Goal: Information Seeking & Learning: Learn about a topic

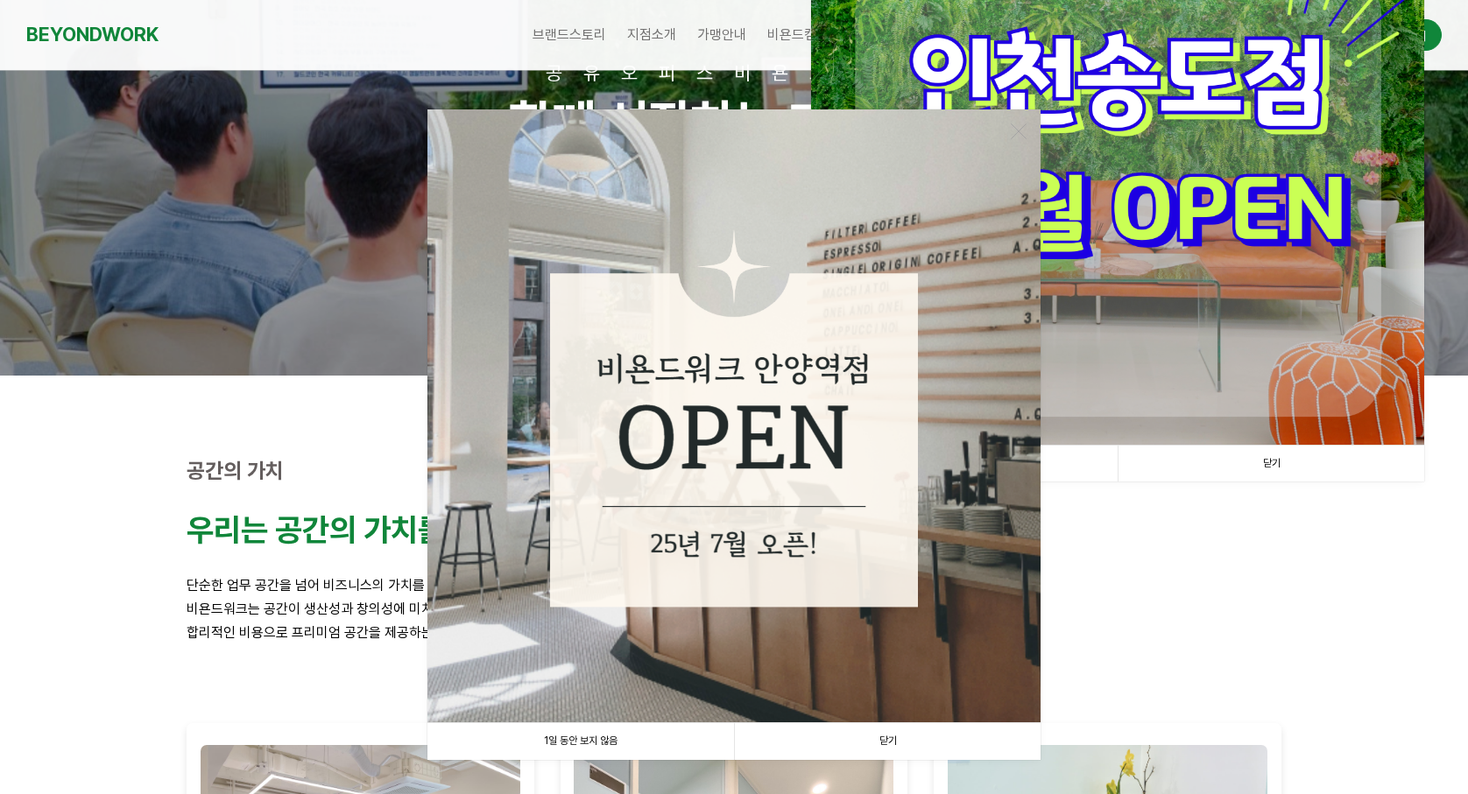
scroll to position [175, 0]
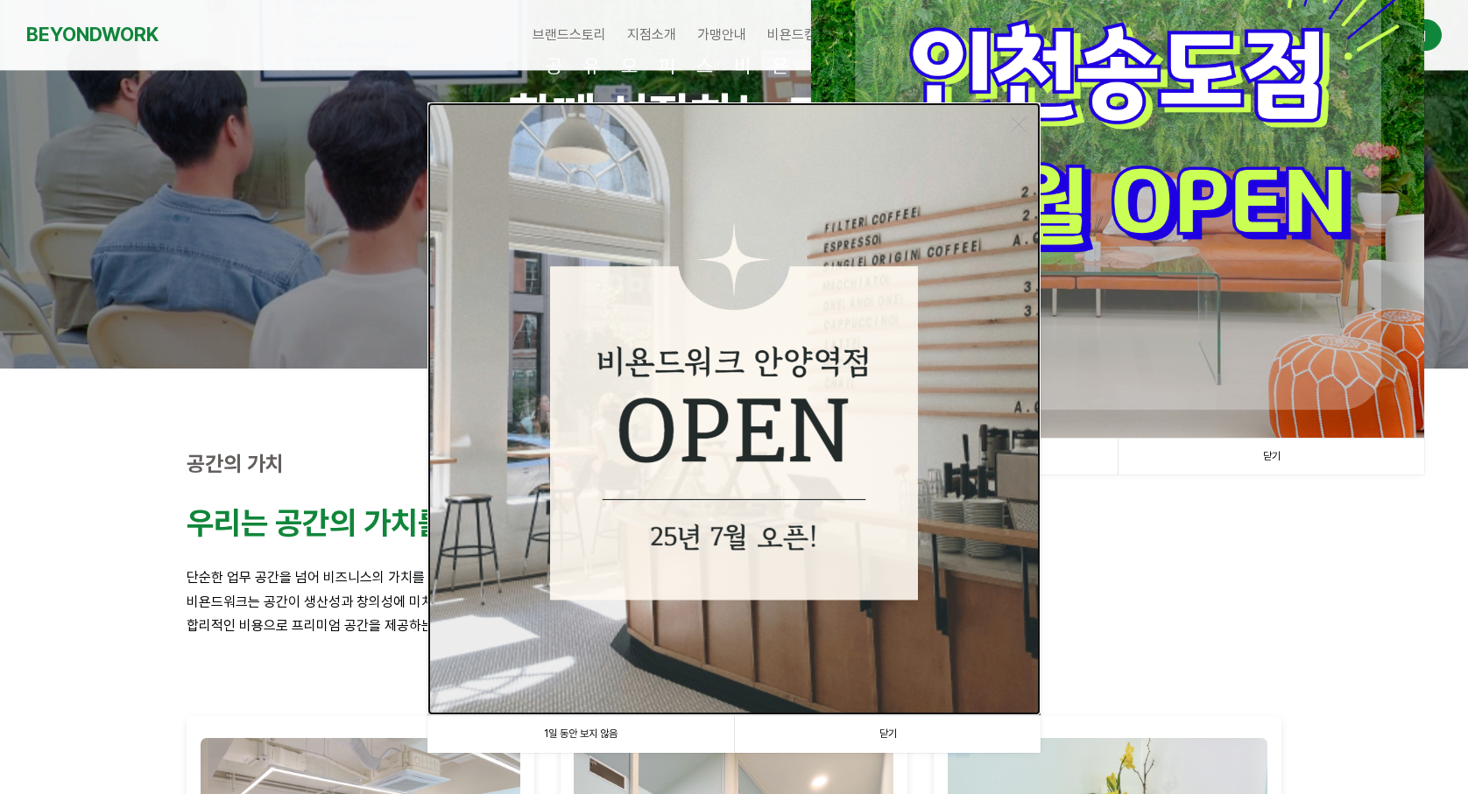
click at [747, 489] on img at bounding box center [733, 408] width 613 height 613
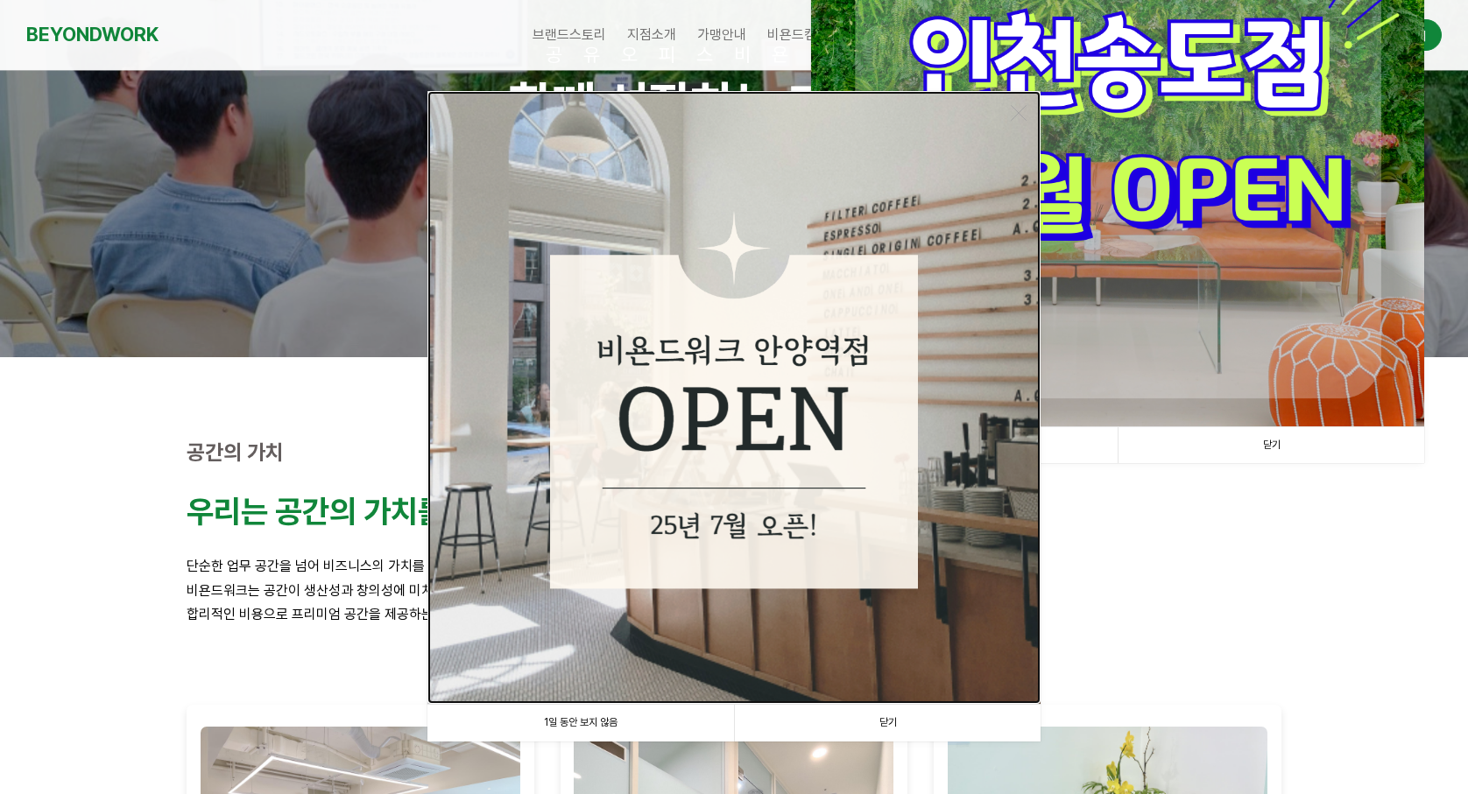
scroll to position [350, 0]
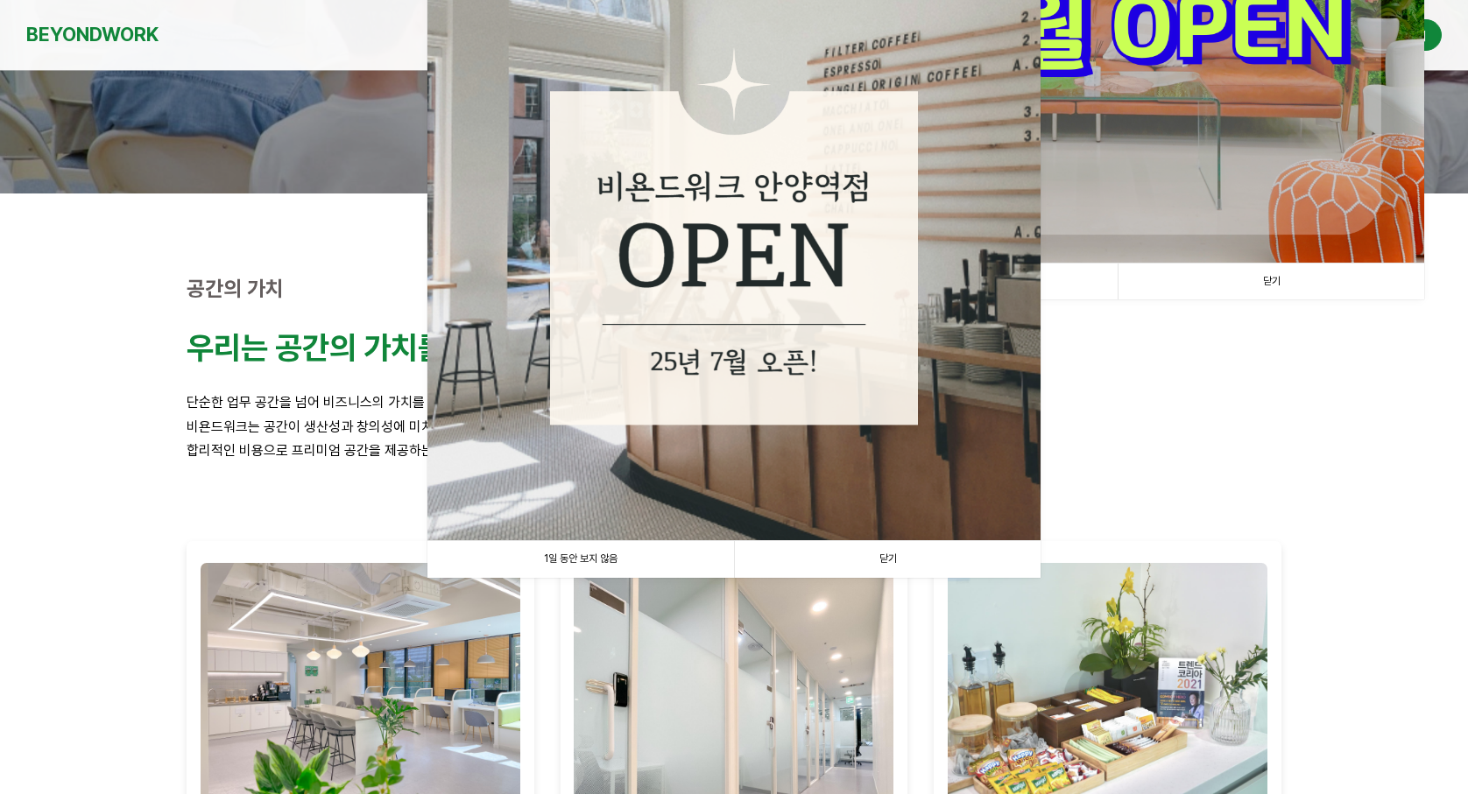
click at [879, 556] on link "닫기" at bounding box center [887, 559] width 306 height 36
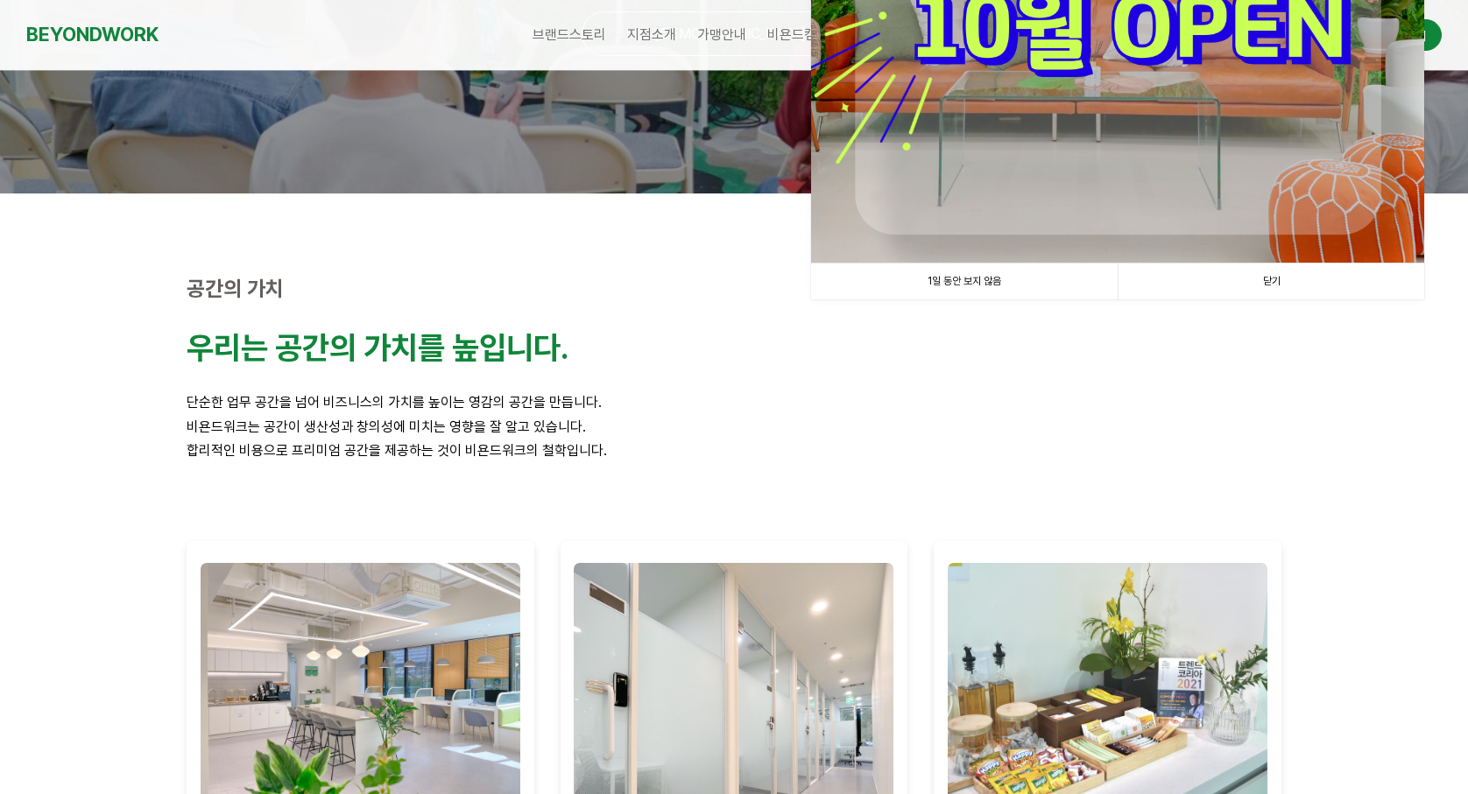
scroll to position [613, 0]
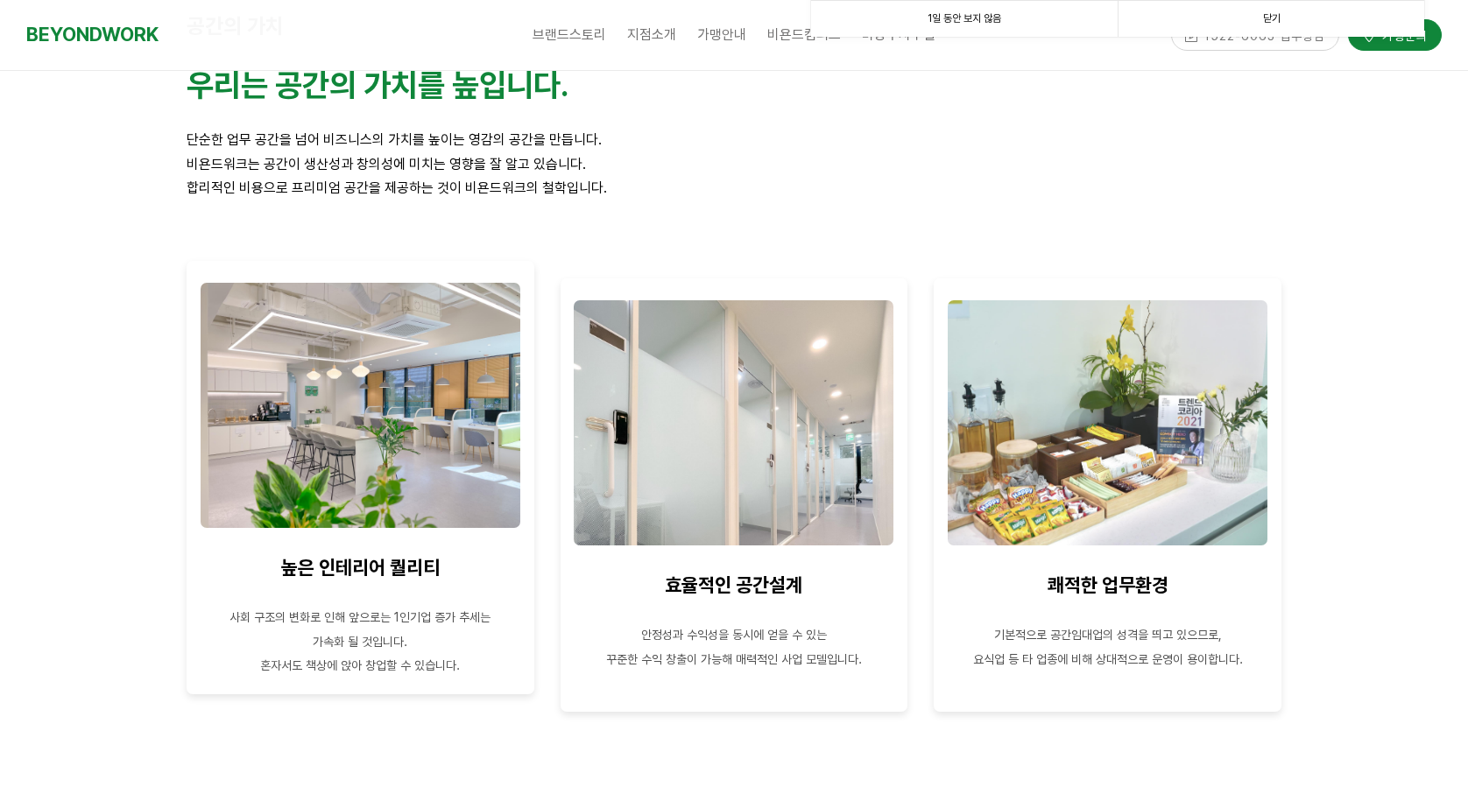
click at [366, 441] on img at bounding box center [361, 405] width 320 height 245
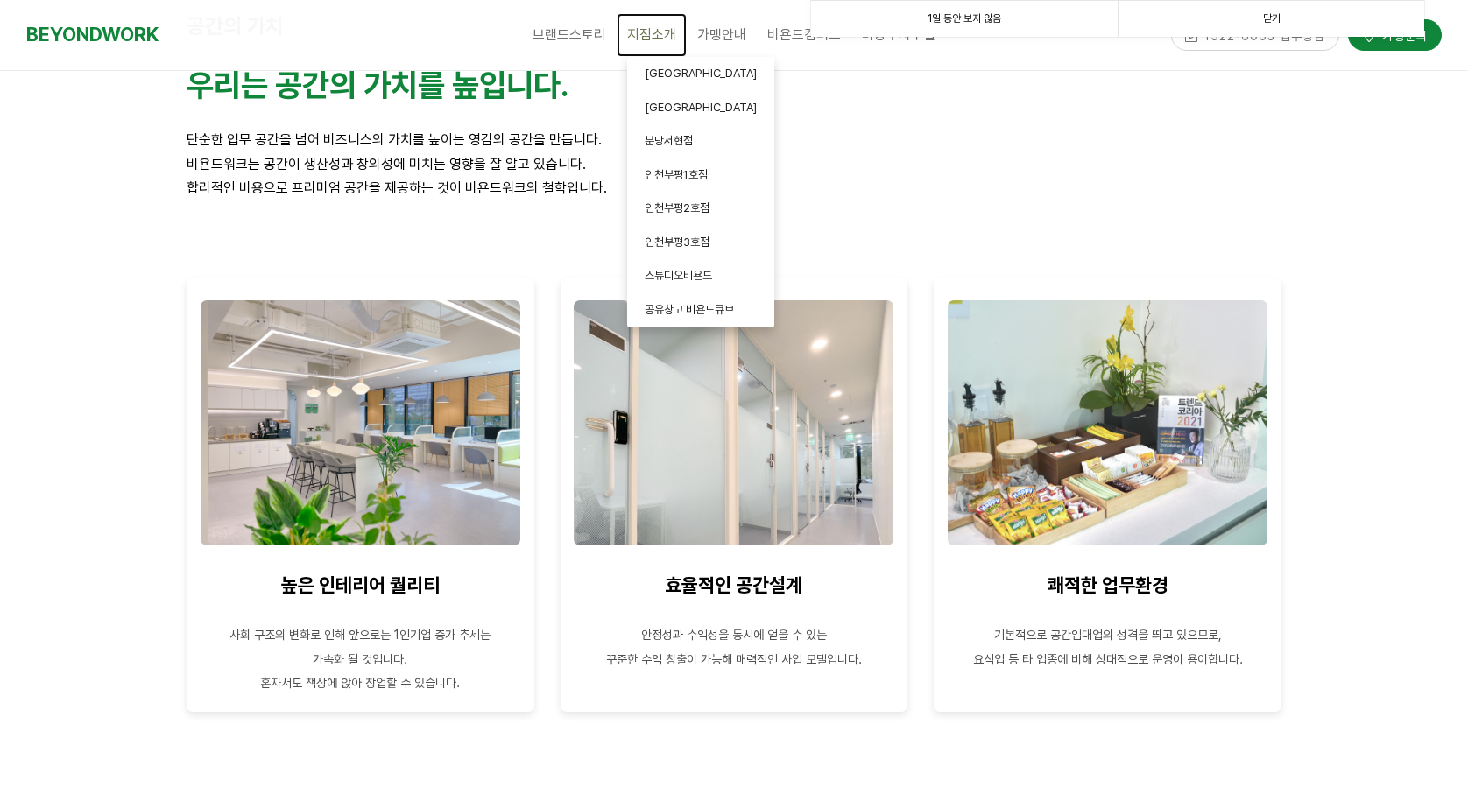
click at [652, 32] on span "지점소개" at bounding box center [651, 34] width 49 height 17
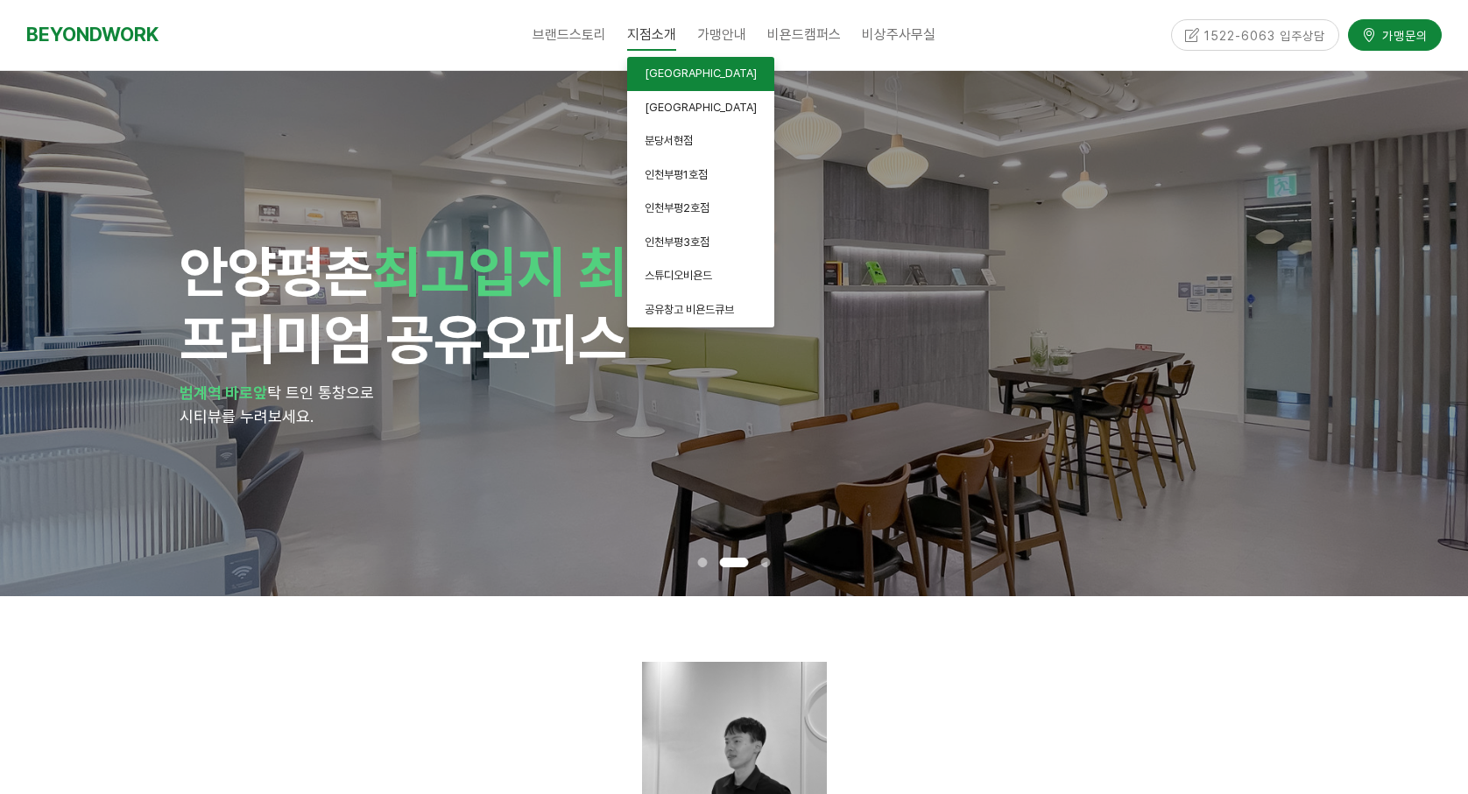
click at [666, 80] on span "[GEOGRAPHIC_DATA]" at bounding box center [701, 73] width 112 height 13
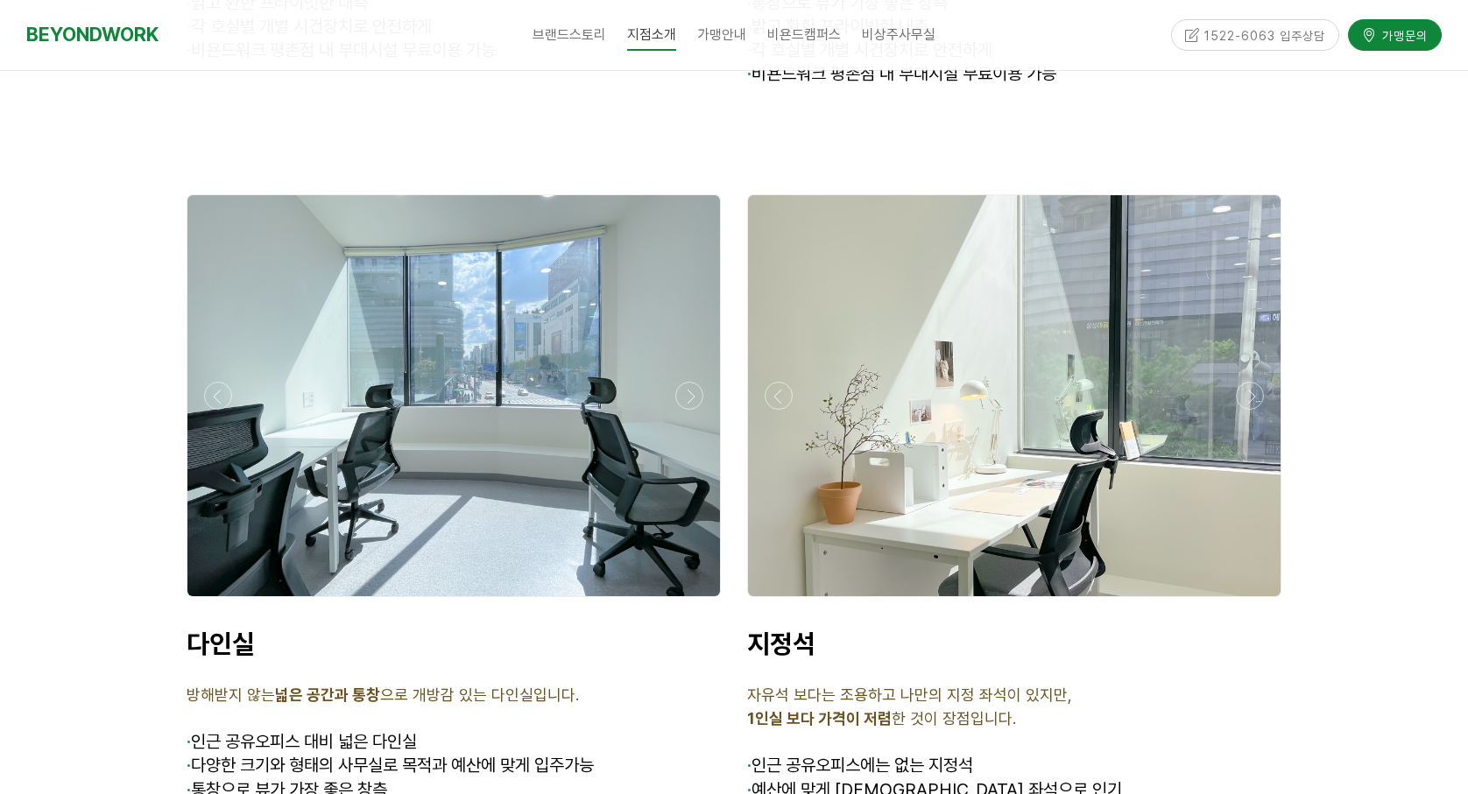
scroll to position [4466, 0]
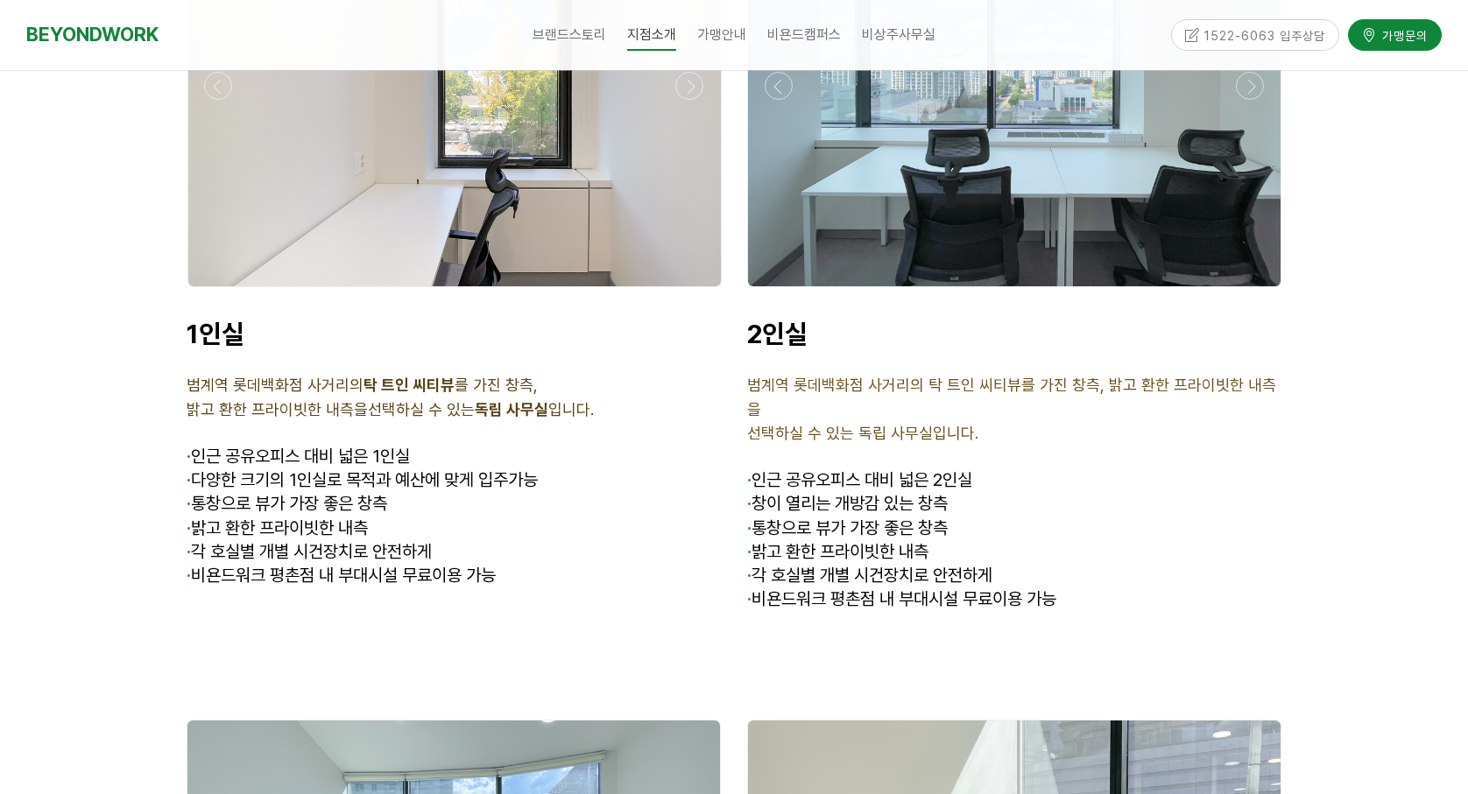
click at [432, 177] on div at bounding box center [454, 85] width 532 height 401
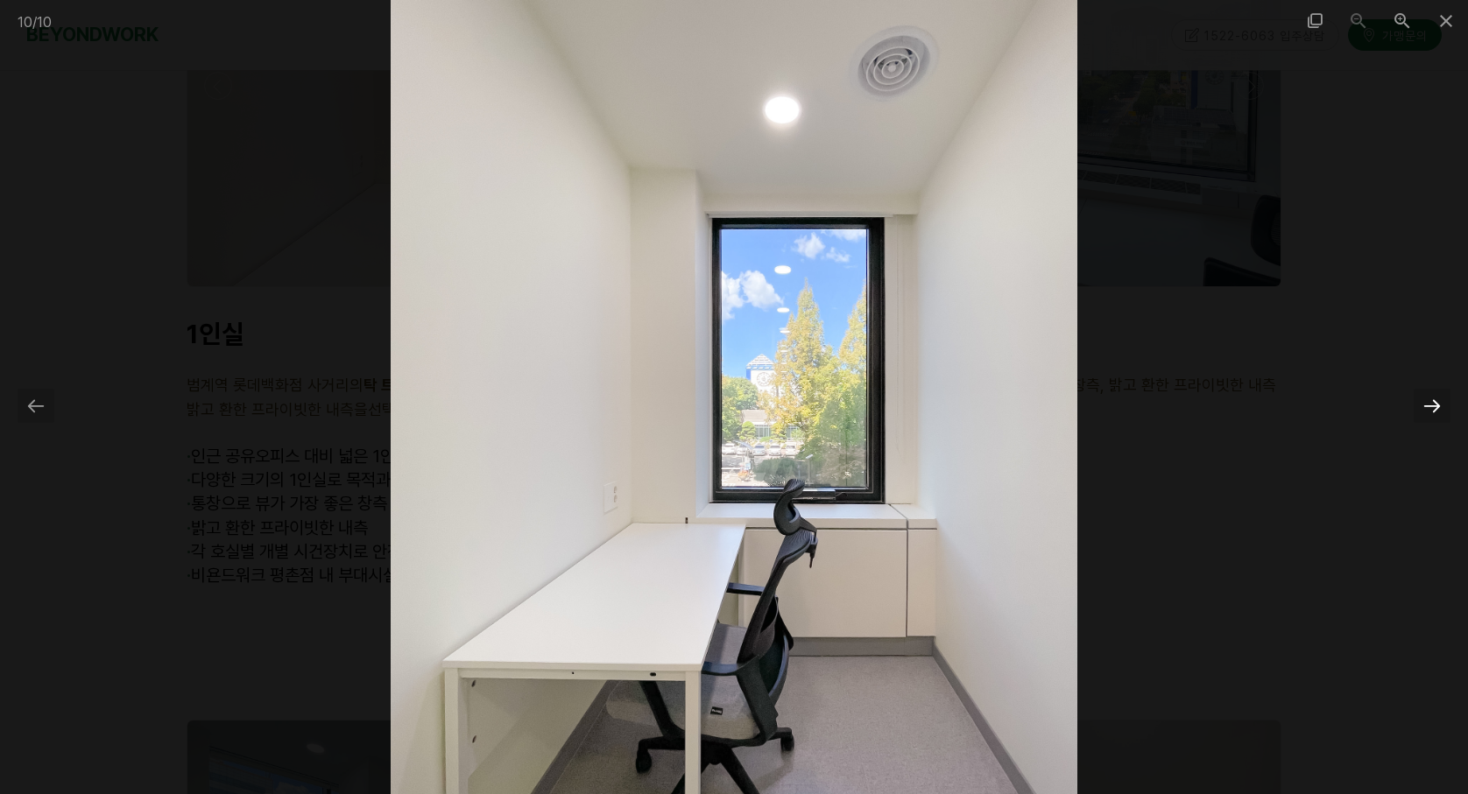
click at [1430, 405] on div at bounding box center [1431, 406] width 37 height 34
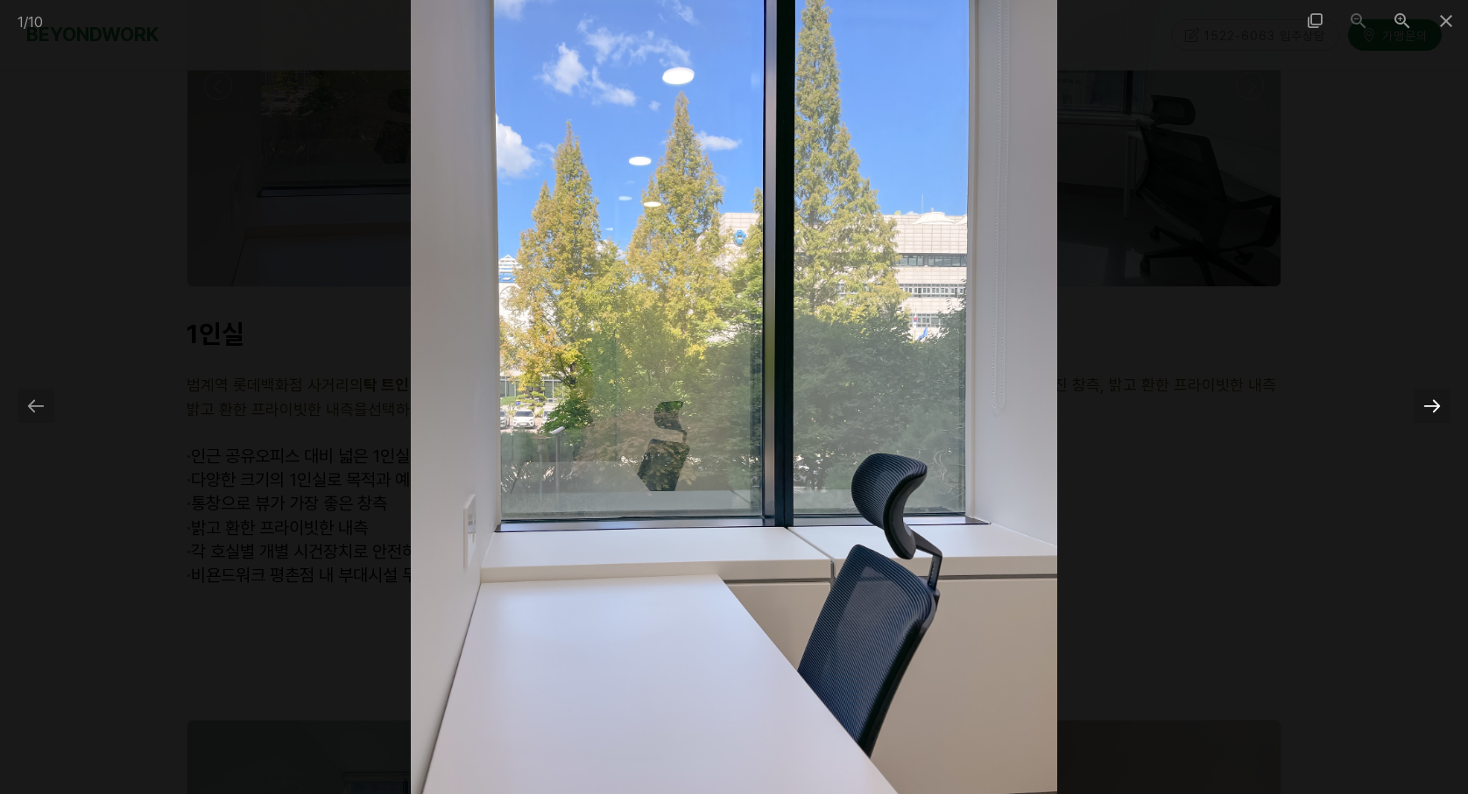
click at [1430, 405] on div at bounding box center [1431, 406] width 37 height 34
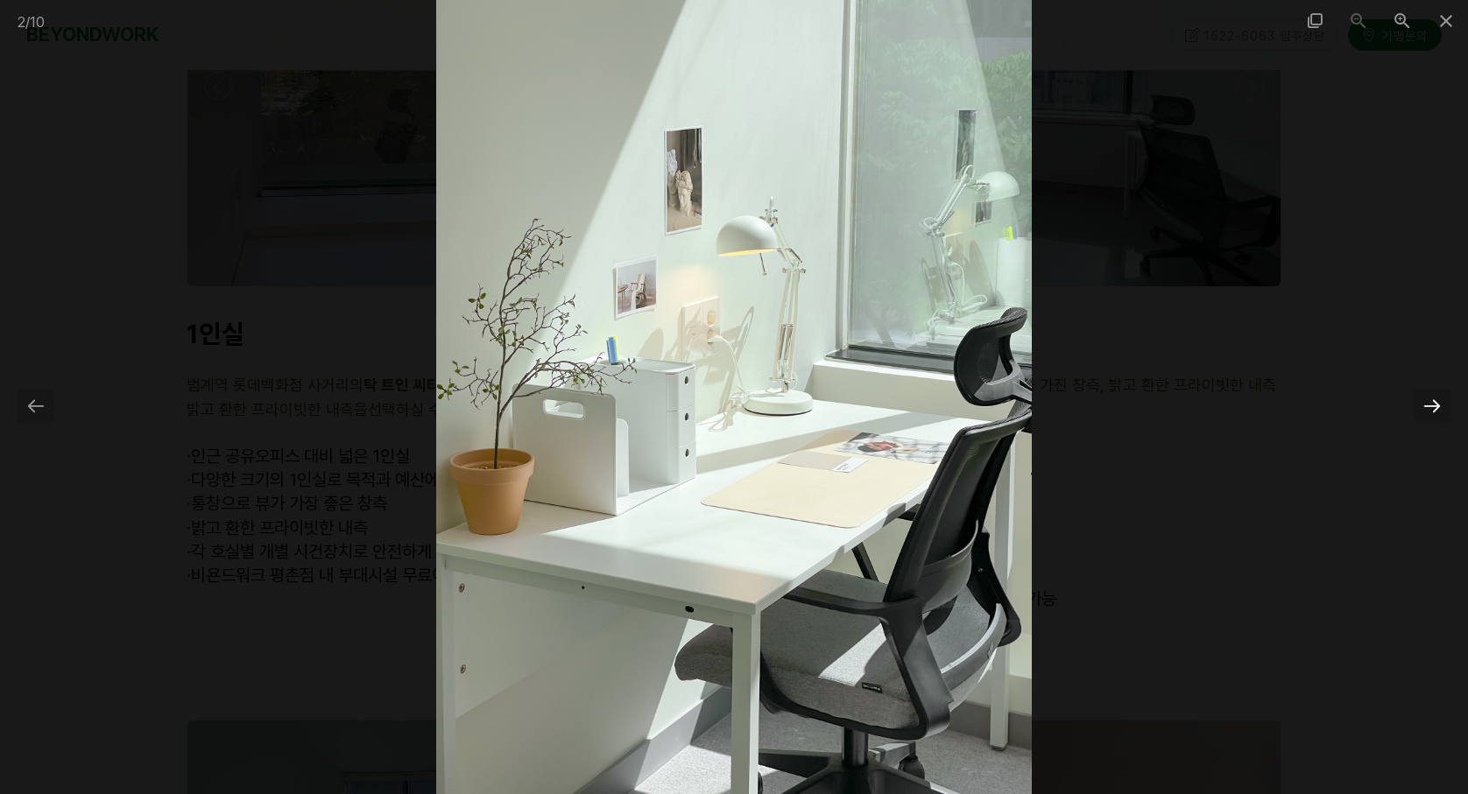
click at [1430, 405] on div at bounding box center [1431, 406] width 37 height 34
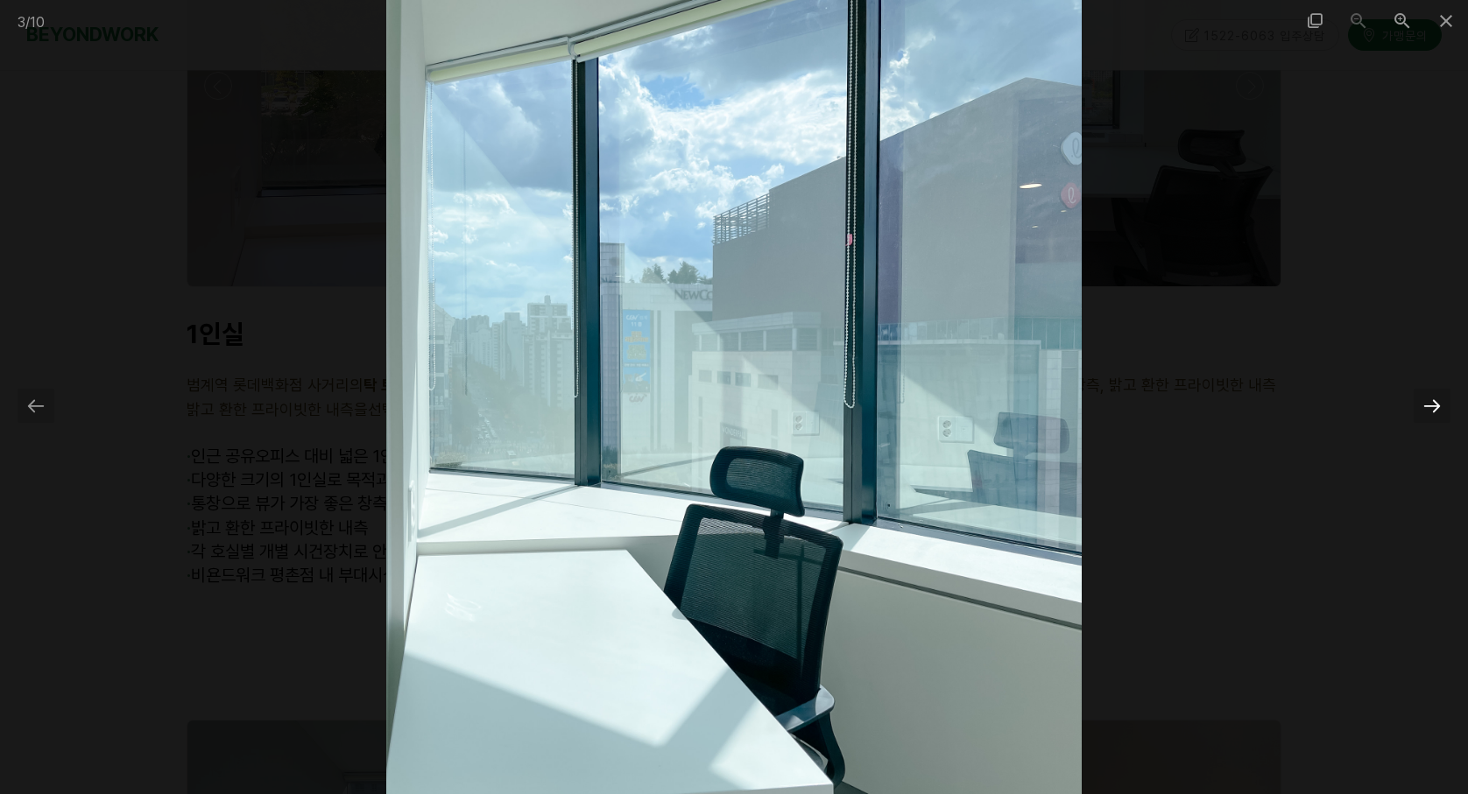
click at [1430, 405] on div at bounding box center [1431, 406] width 37 height 34
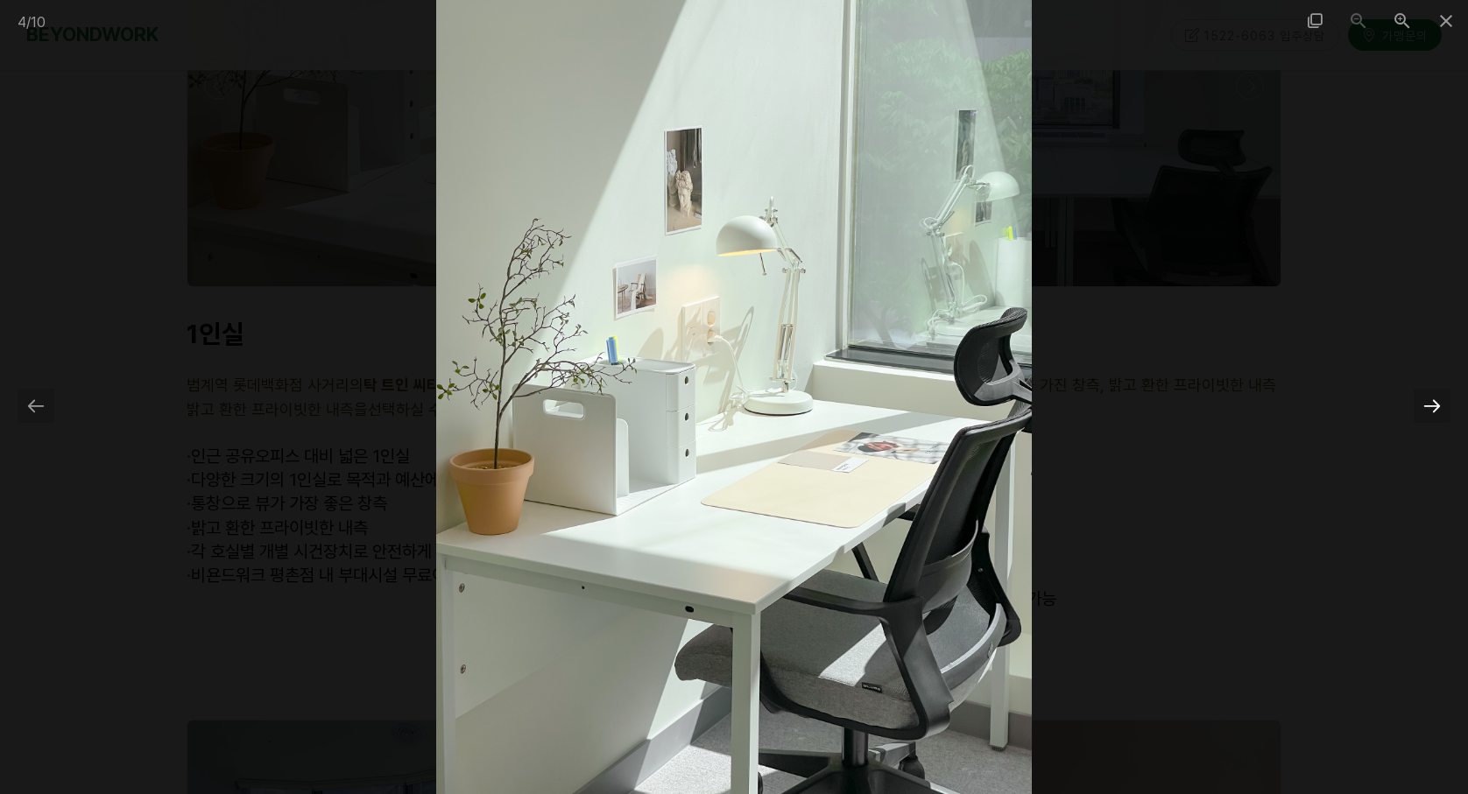
click at [1430, 405] on div at bounding box center [1431, 406] width 37 height 34
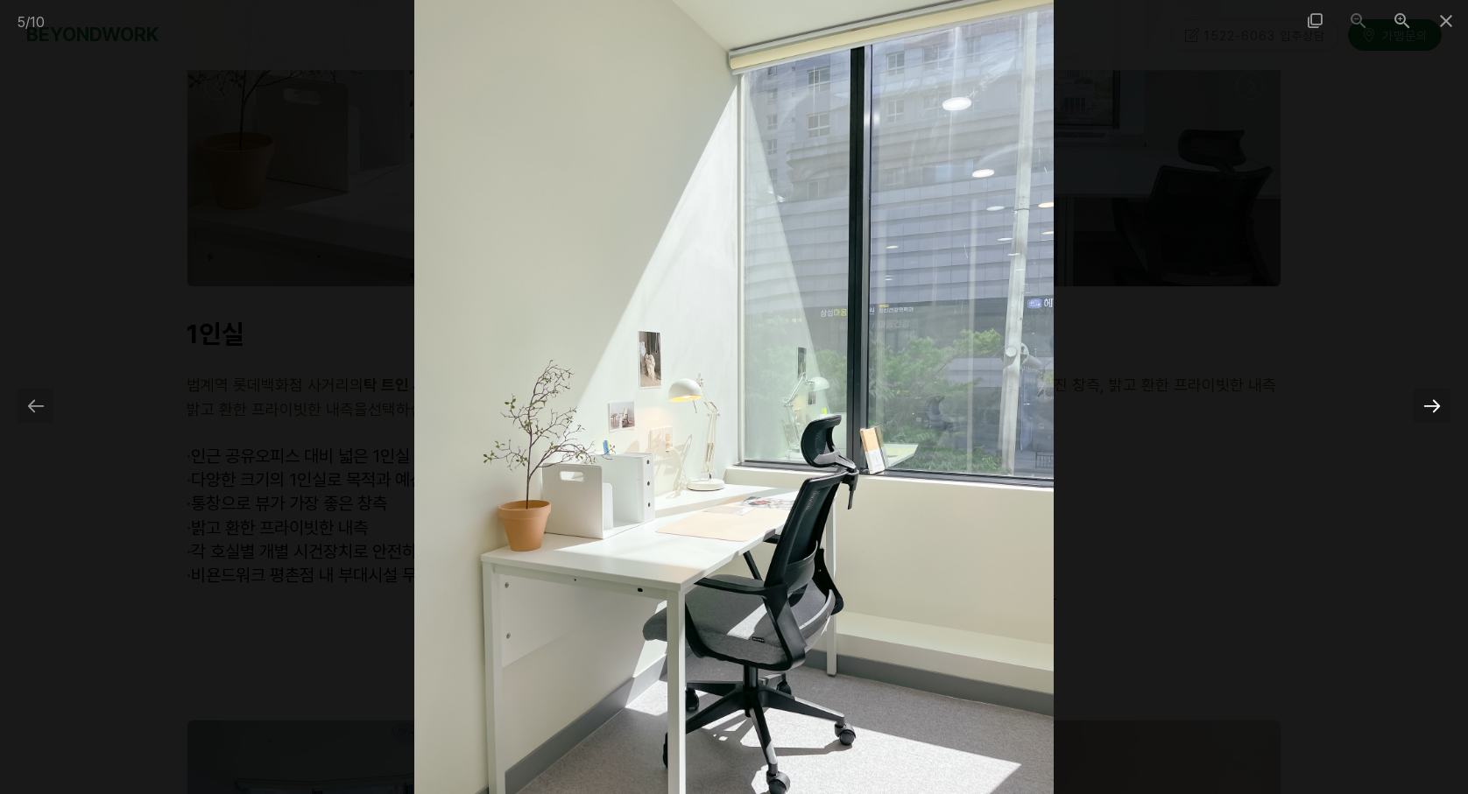
click at [1430, 405] on div at bounding box center [1431, 406] width 37 height 34
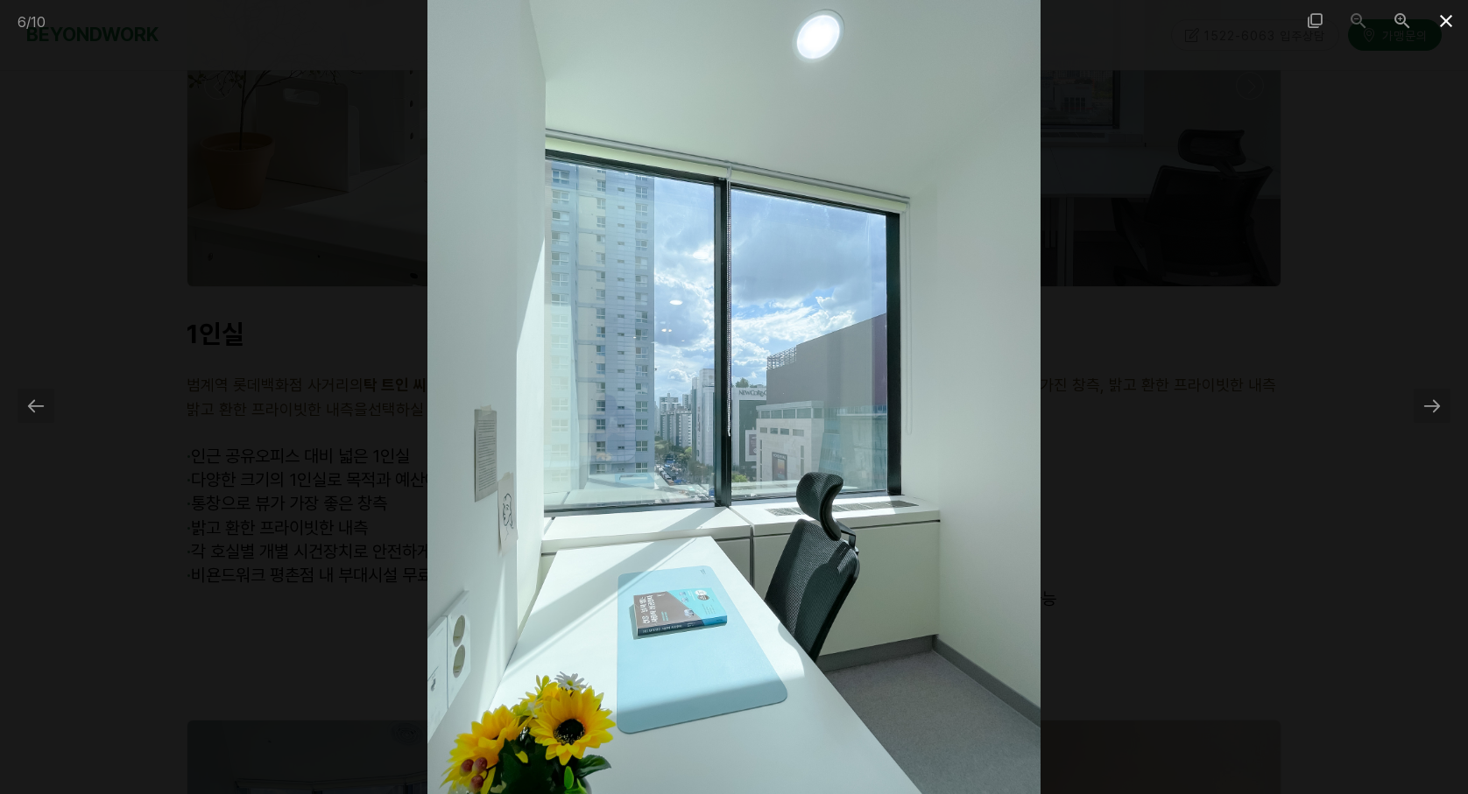
click at [1448, 14] on span at bounding box center [1446, 20] width 44 height 41
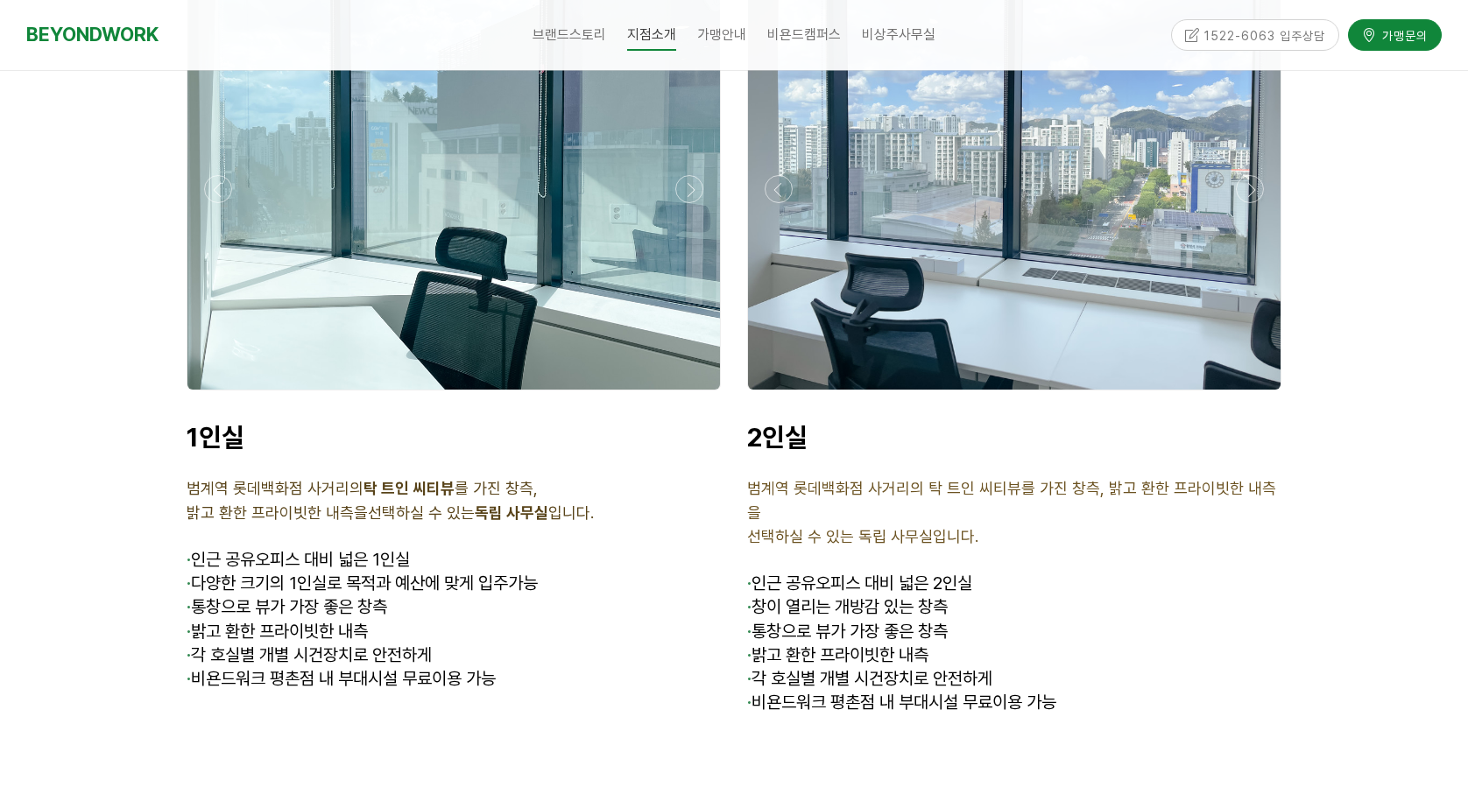
scroll to position [4291, 0]
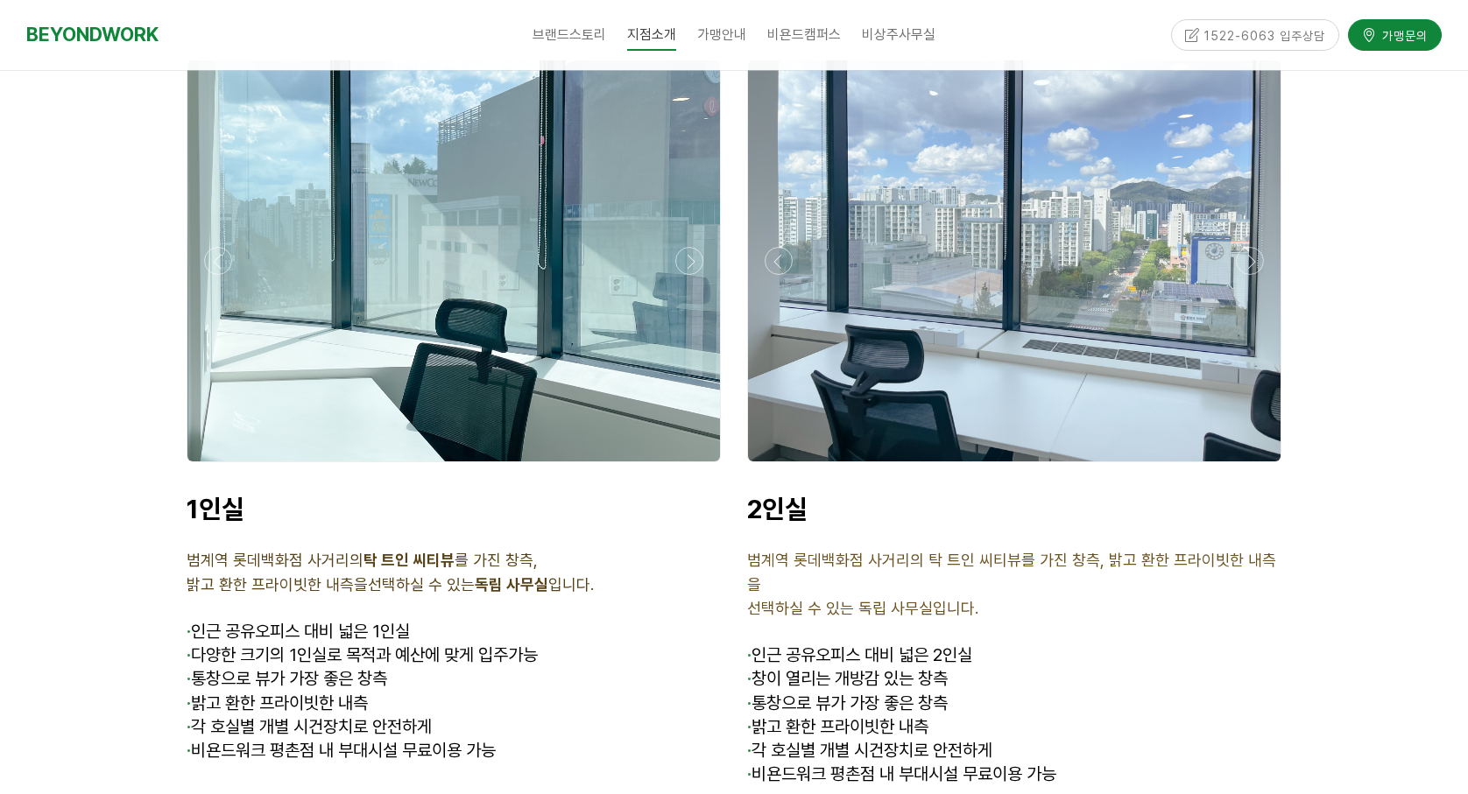
click at [1055, 250] on div at bounding box center [1014, 260] width 532 height 401
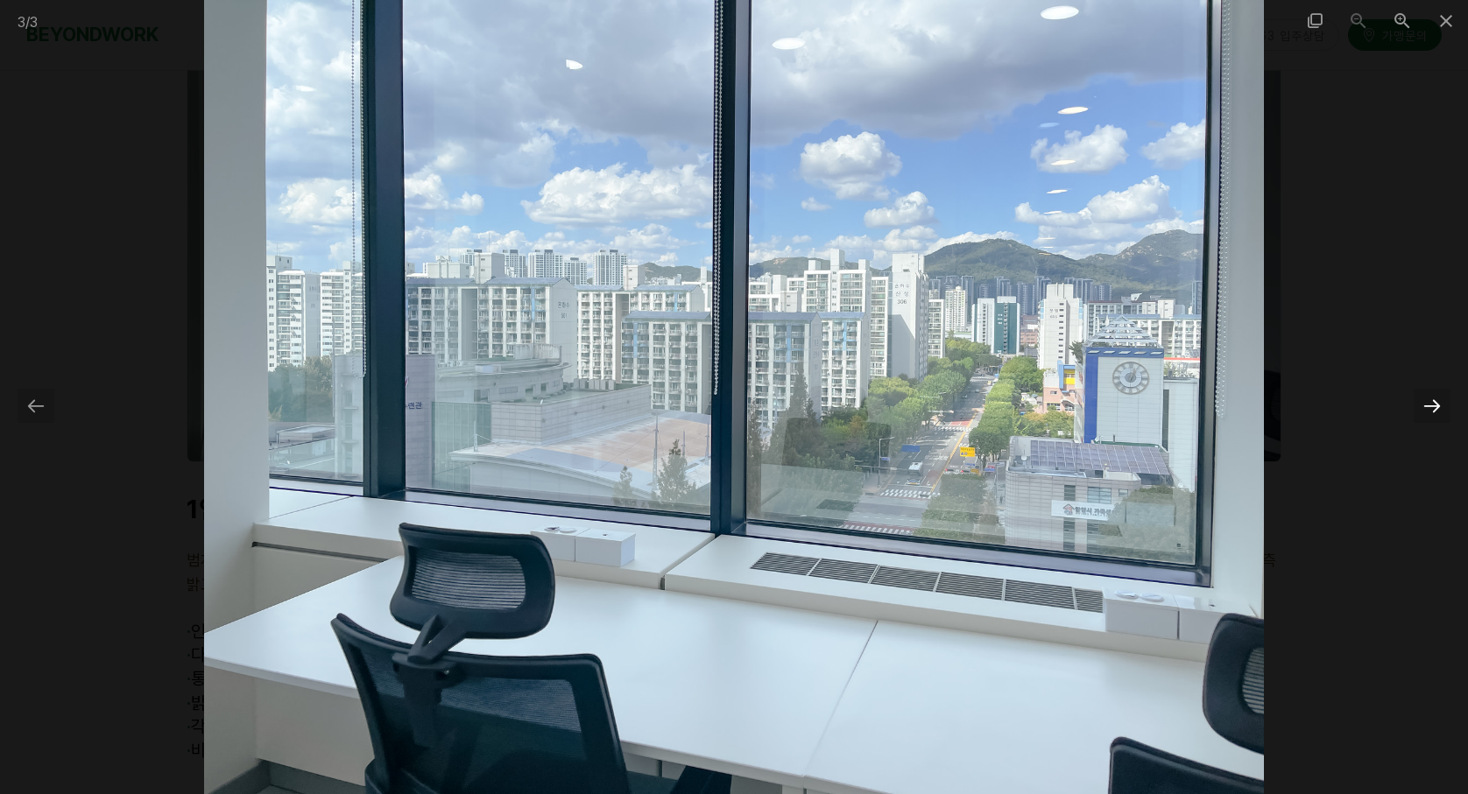
click at [1433, 405] on div at bounding box center [1431, 406] width 37 height 34
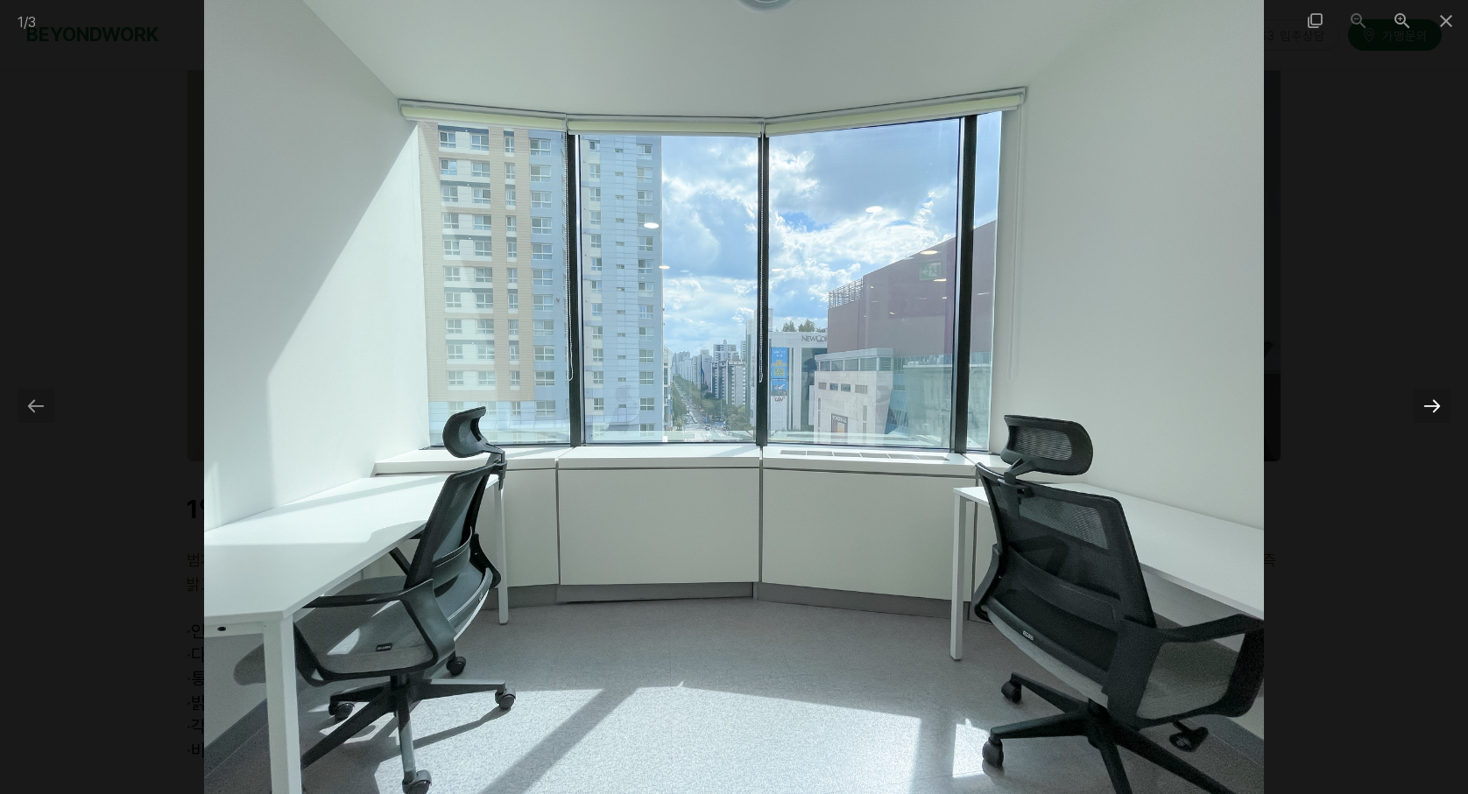
click at [1433, 405] on div at bounding box center [1431, 406] width 37 height 34
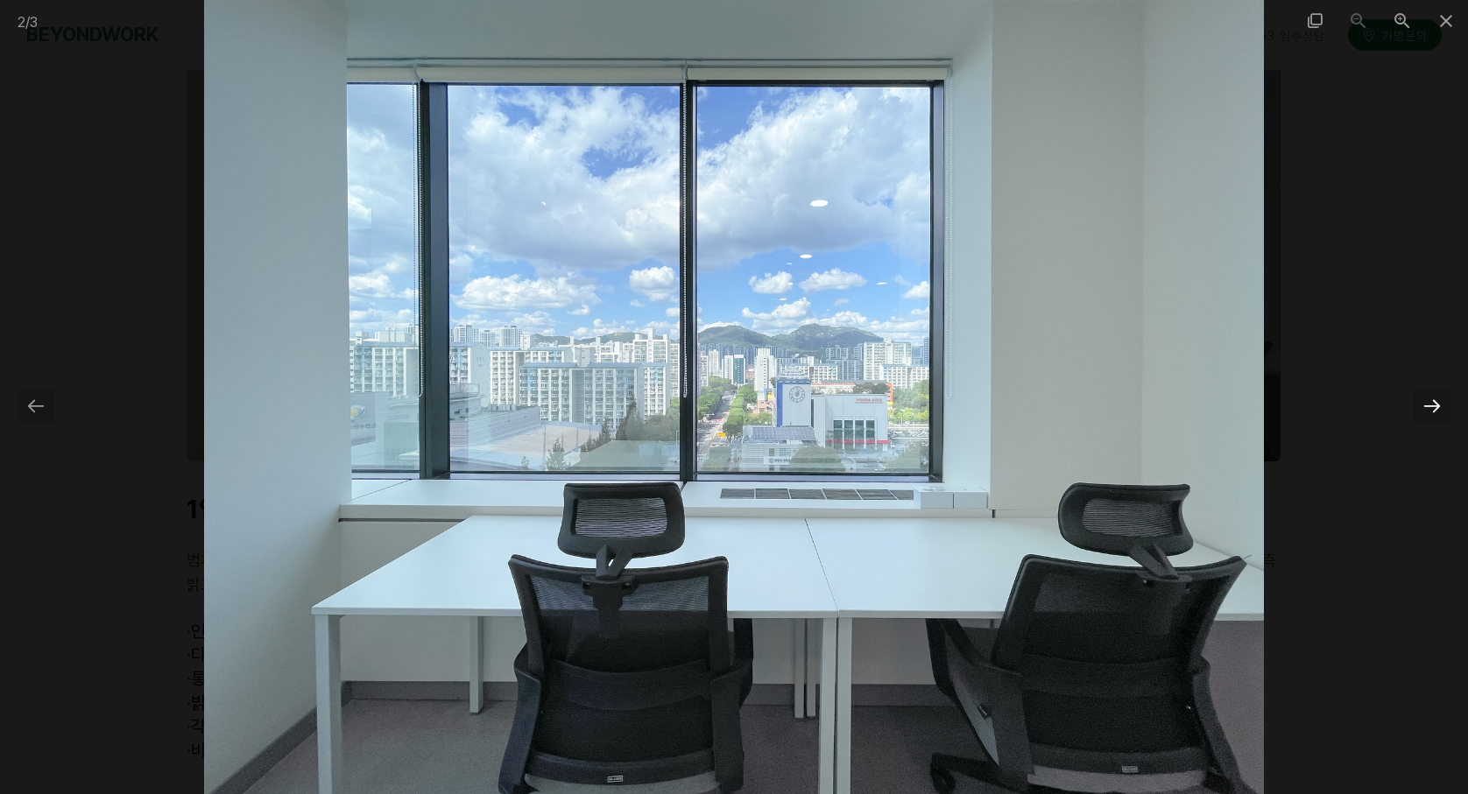
click at [1433, 405] on div at bounding box center [1431, 406] width 37 height 34
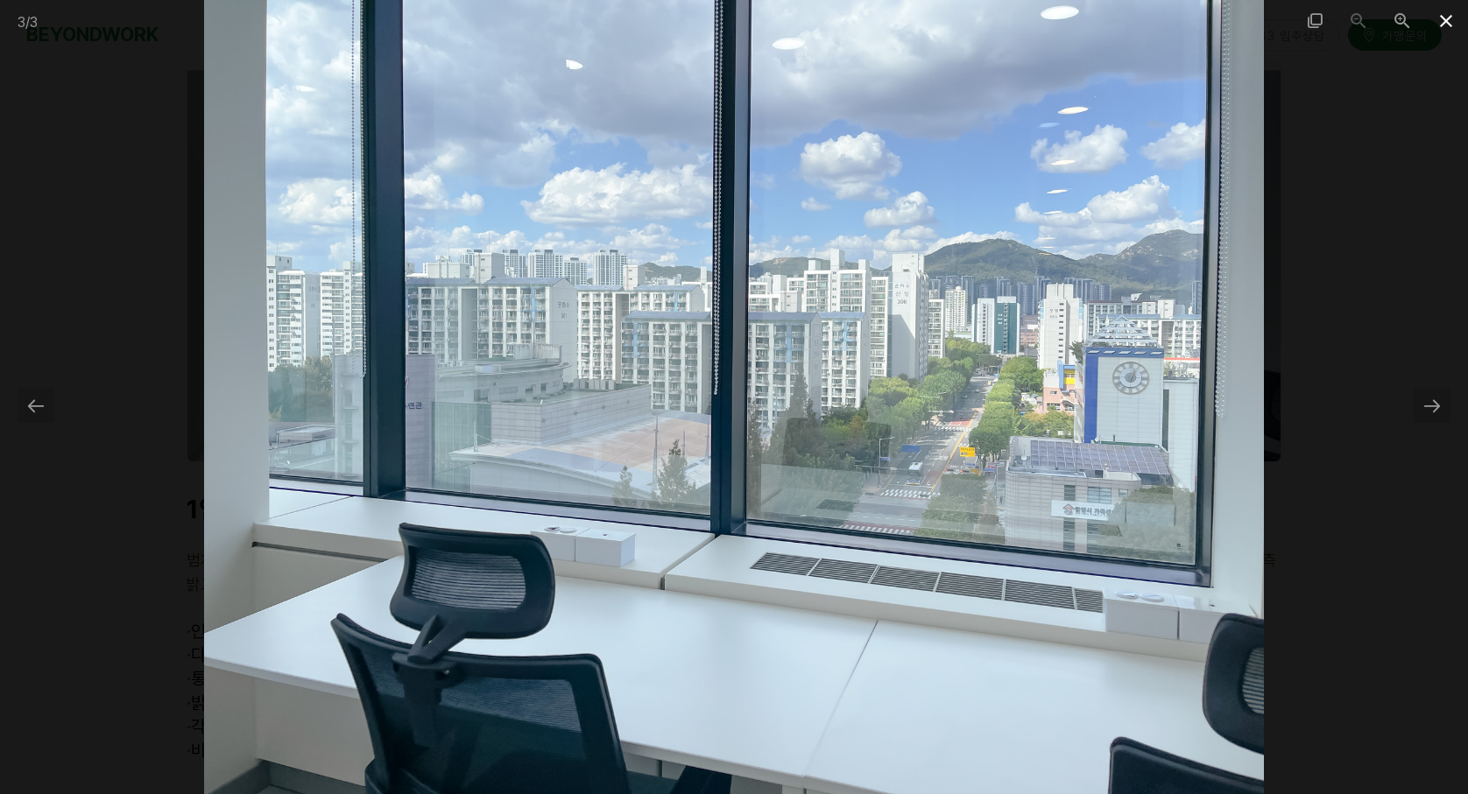
click at [1440, 23] on span at bounding box center [1446, 20] width 44 height 41
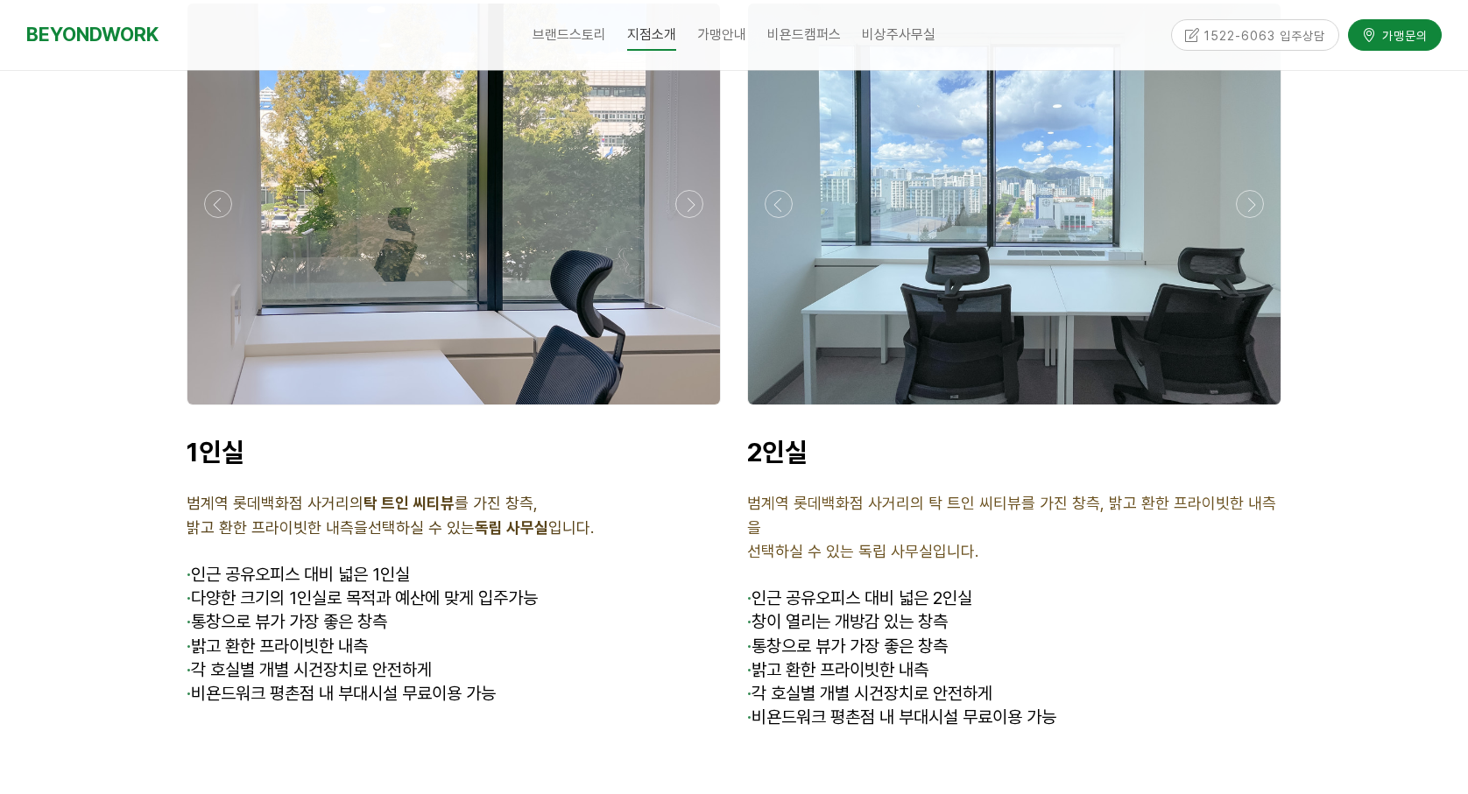
scroll to position [4378, 0]
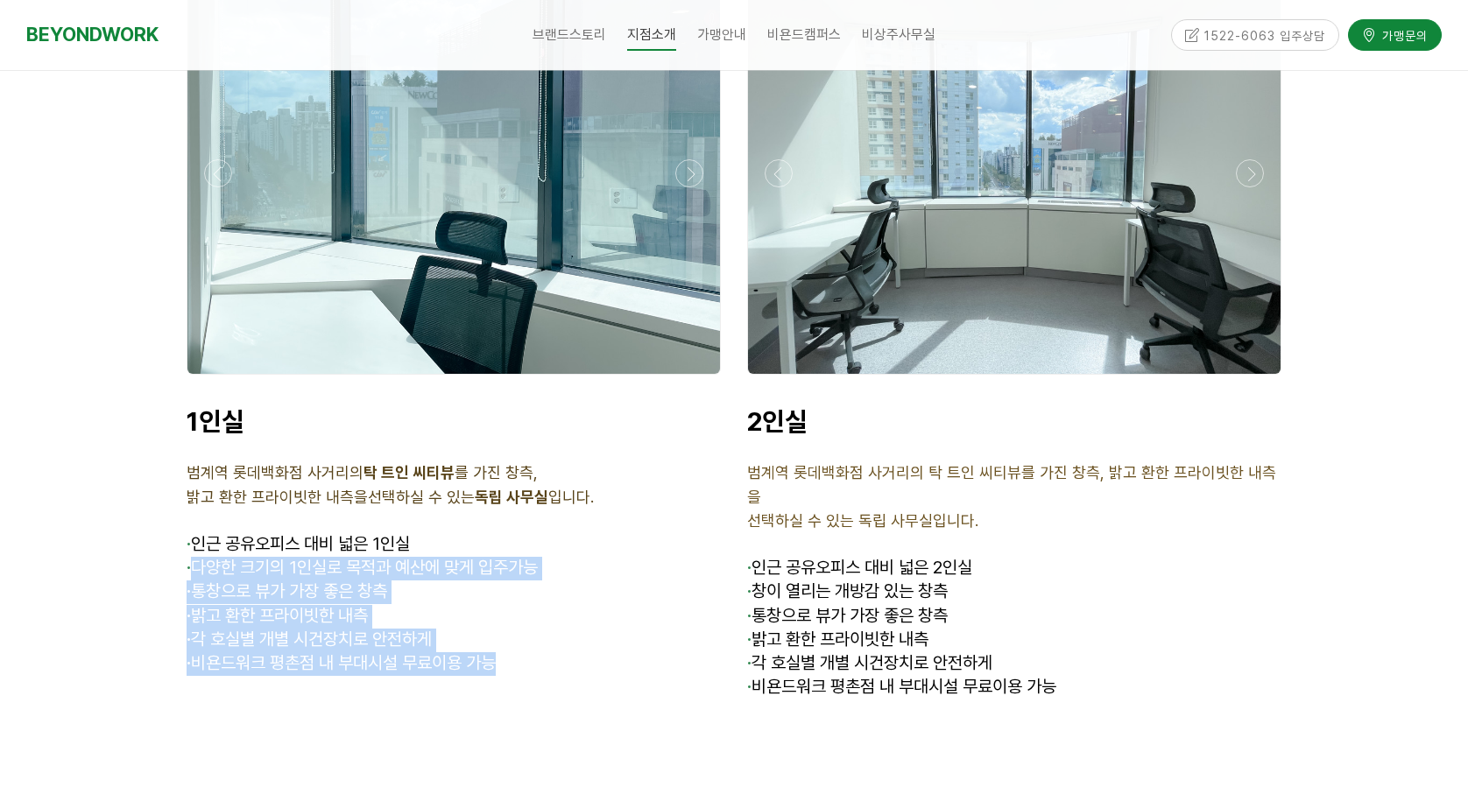
drag, startPoint x: 196, startPoint y: 500, endPoint x: 549, endPoint y: 586, distance: 363.2
click at [547, 586] on div "1인실 범계역 롯데백화점 사거리의 탁 트인 씨티뷰 를 가진 창측, 밝고 환한 프라이빗한 내측을 선택하실 수 있는 독립 사무실 입니다. · 인근…" at bounding box center [454, 552] width 534 height 294
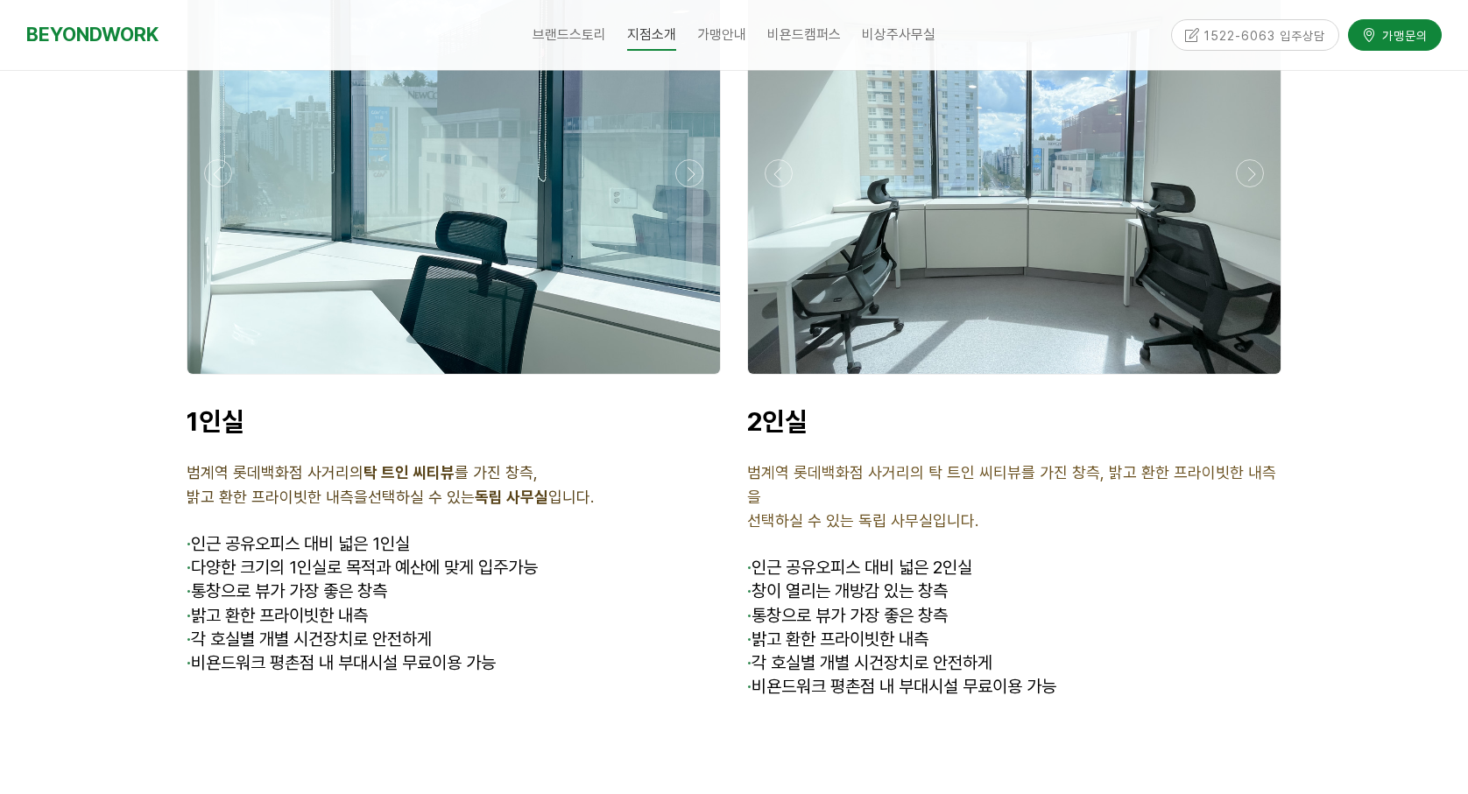
drag, startPoint x: 549, startPoint y: 586, endPoint x: 634, endPoint y: 614, distance: 89.4
click at [634, 676] on p at bounding box center [454, 688] width 534 height 24
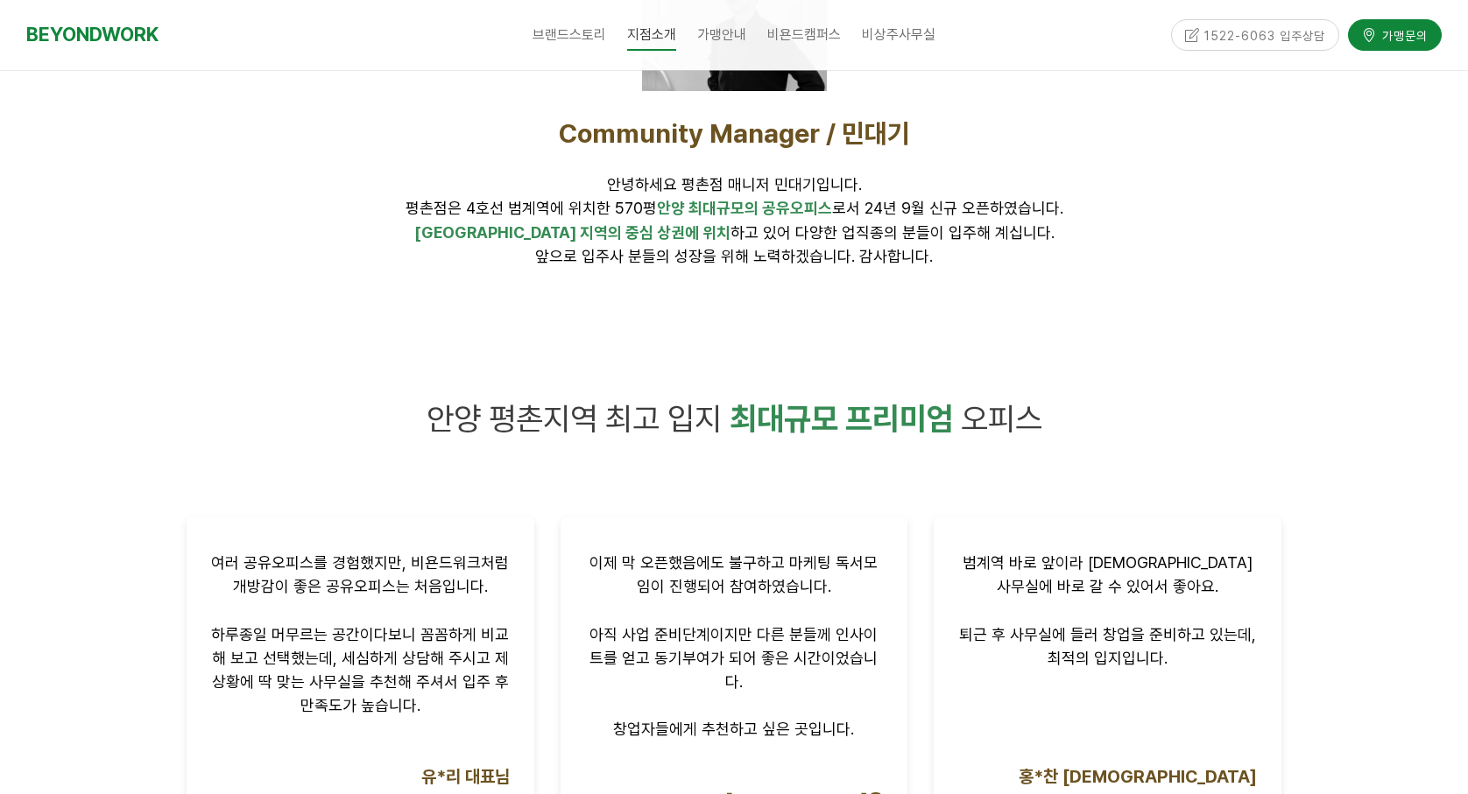
scroll to position [0, 0]
